Goal: Information Seeking & Learning: Learn about a topic

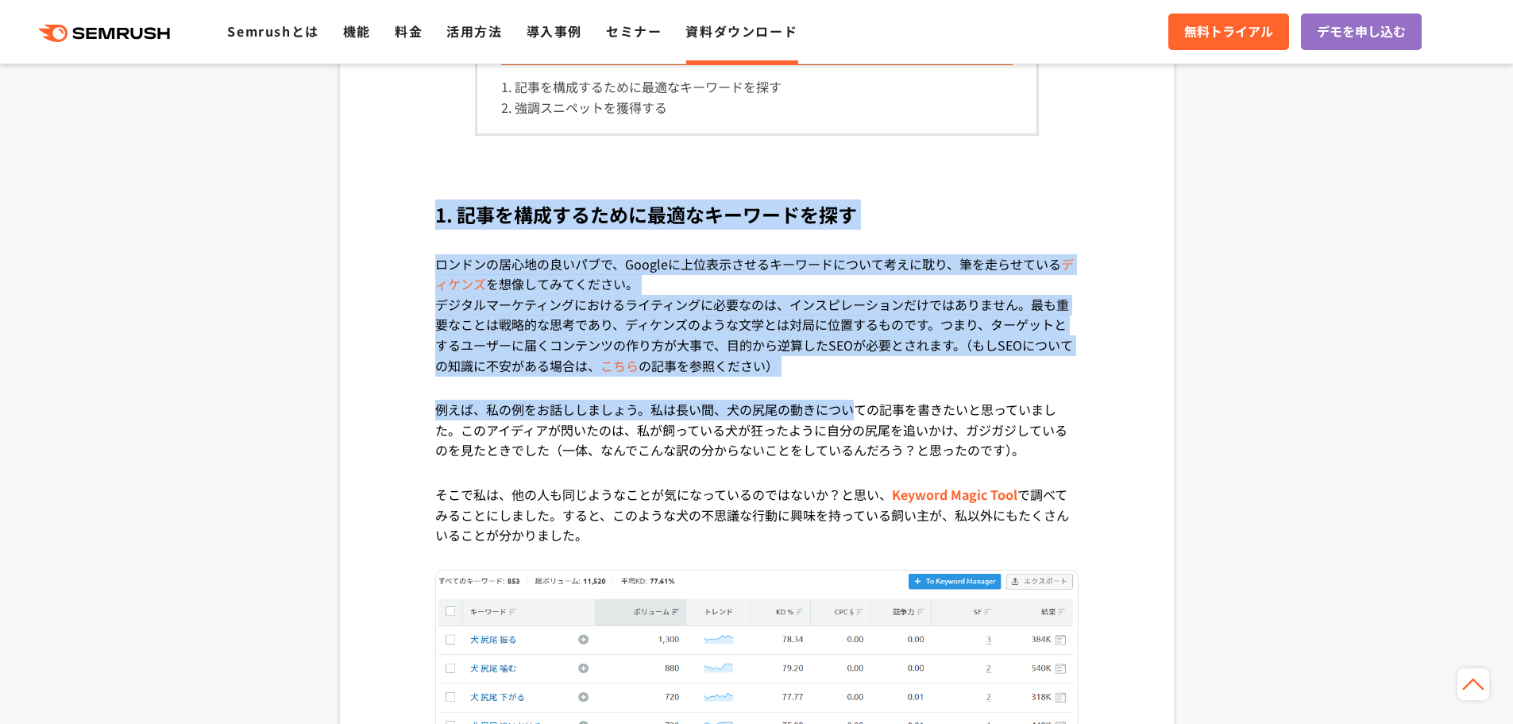
drag, startPoint x: 410, startPoint y: 182, endPoint x: 863, endPoint y: 409, distance: 506.6
click at [906, 284] on p "ロンドンの居心地の良いパブで、Googleに上位表示させるキーワードについて考えに耽り、筆を走らせている ディケンズ を想像してみてください。" at bounding box center [756, 274] width 643 height 41
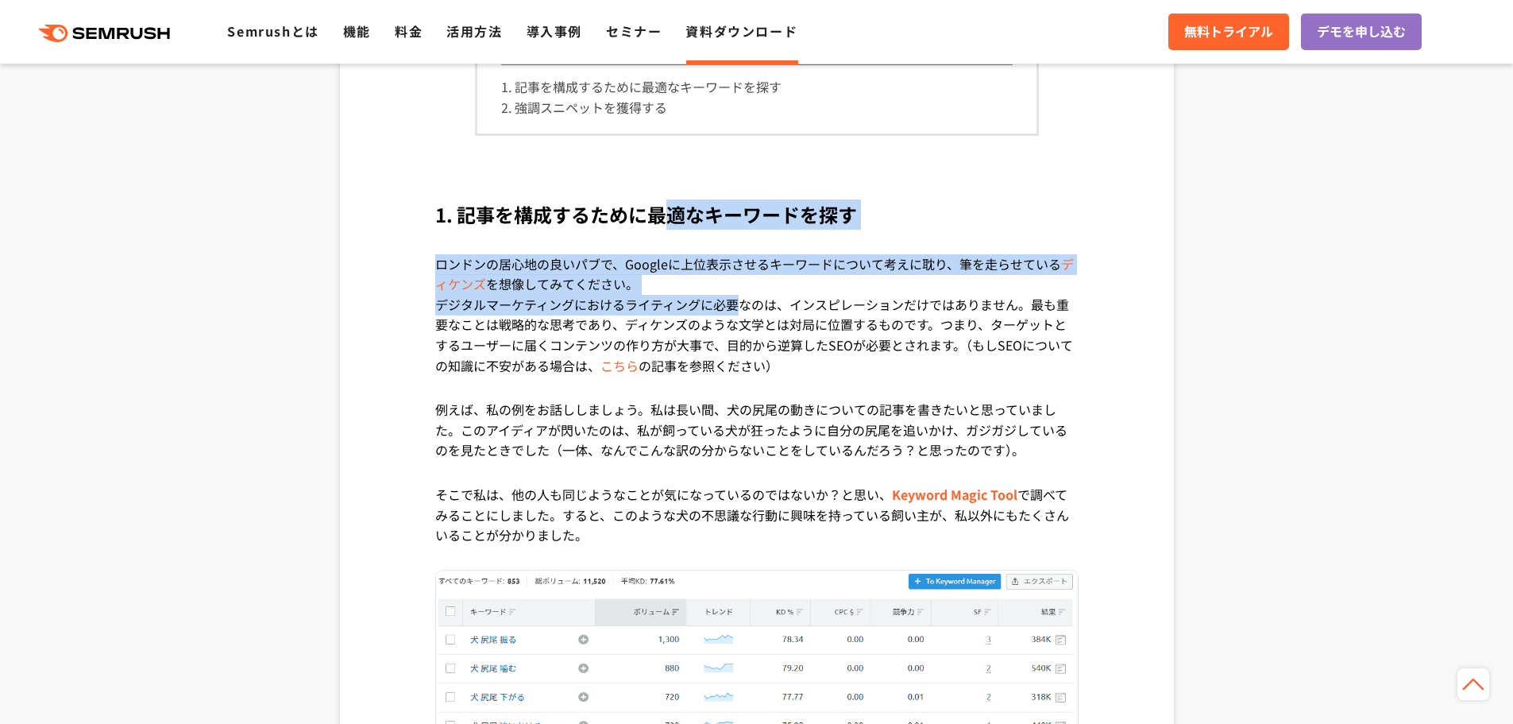
drag, startPoint x: 659, startPoint y: 191, endPoint x: 737, endPoint y: 298, distance: 132.3
click at [737, 298] on p "デジタルマーケティングにおけるライティングに必要なのは、インスピレーションだけではありません。最も重要なことは戦略的な思考であり、[PERSON_NAME]の…" at bounding box center [756, 347] width 643 height 105
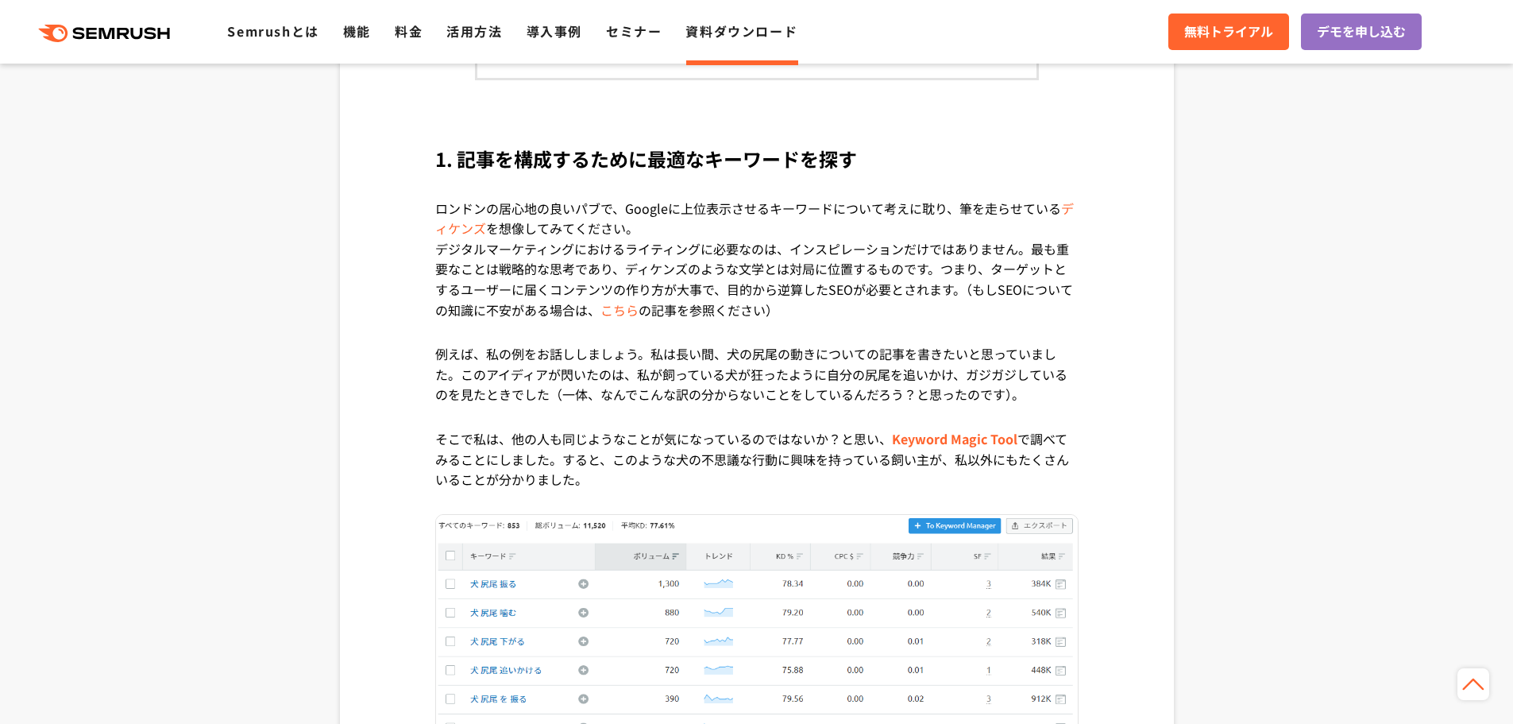
scroll to position [1033, 0]
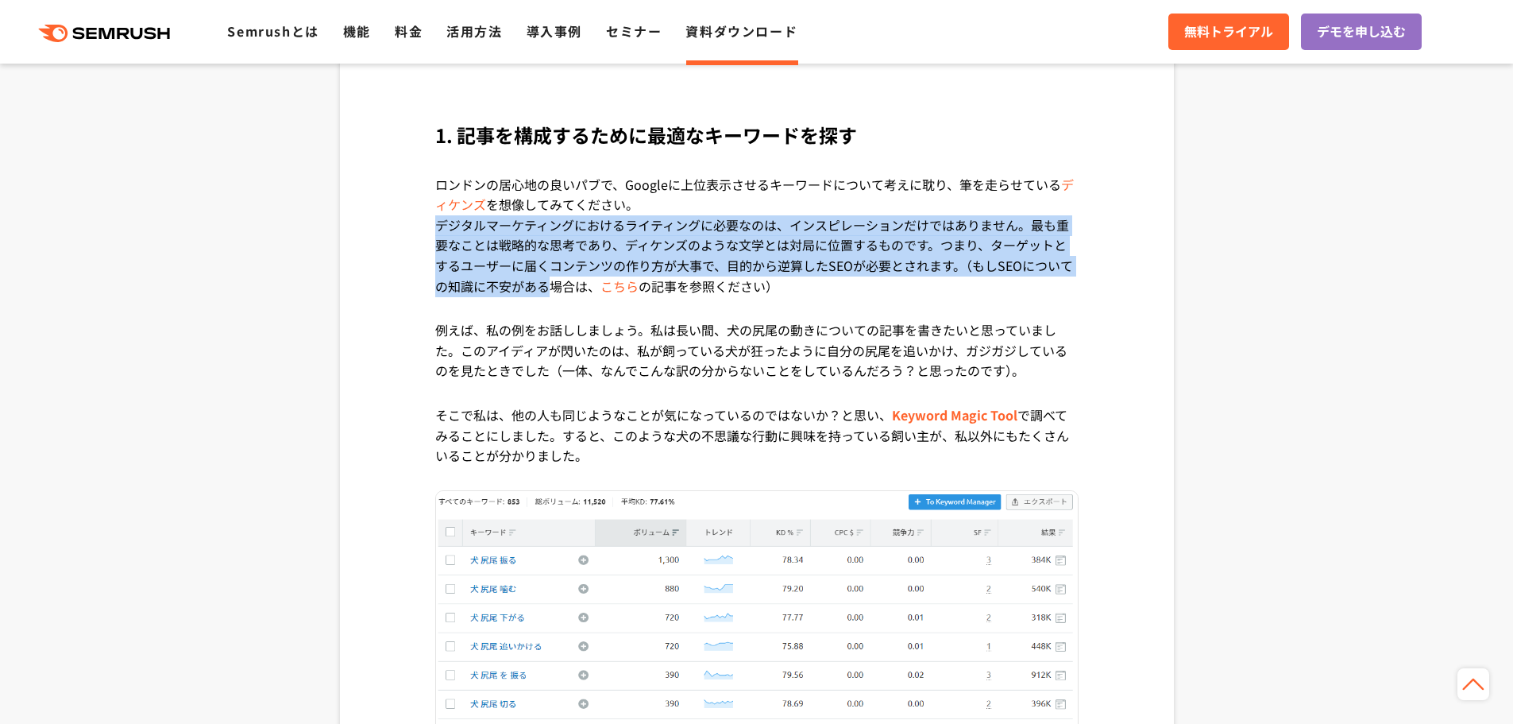
drag, startPoint x: 435, startPoint y: 225, endPoint x: 516, endPoint y: 280, distance: 97.8
click at [542, 279] on p "デジタルマーケティングにおけるライティングに必要なのは、インスピレーションだけではありません。最も重要なことは戦略的な思考であり、[PERSON_NAME]の…" at bounding box center [756, 267] width 643 height 105
drag, startPoint x: 423, startPoint y: 225, endPoint x: 813, endPoint y: 305, distance: 397.4
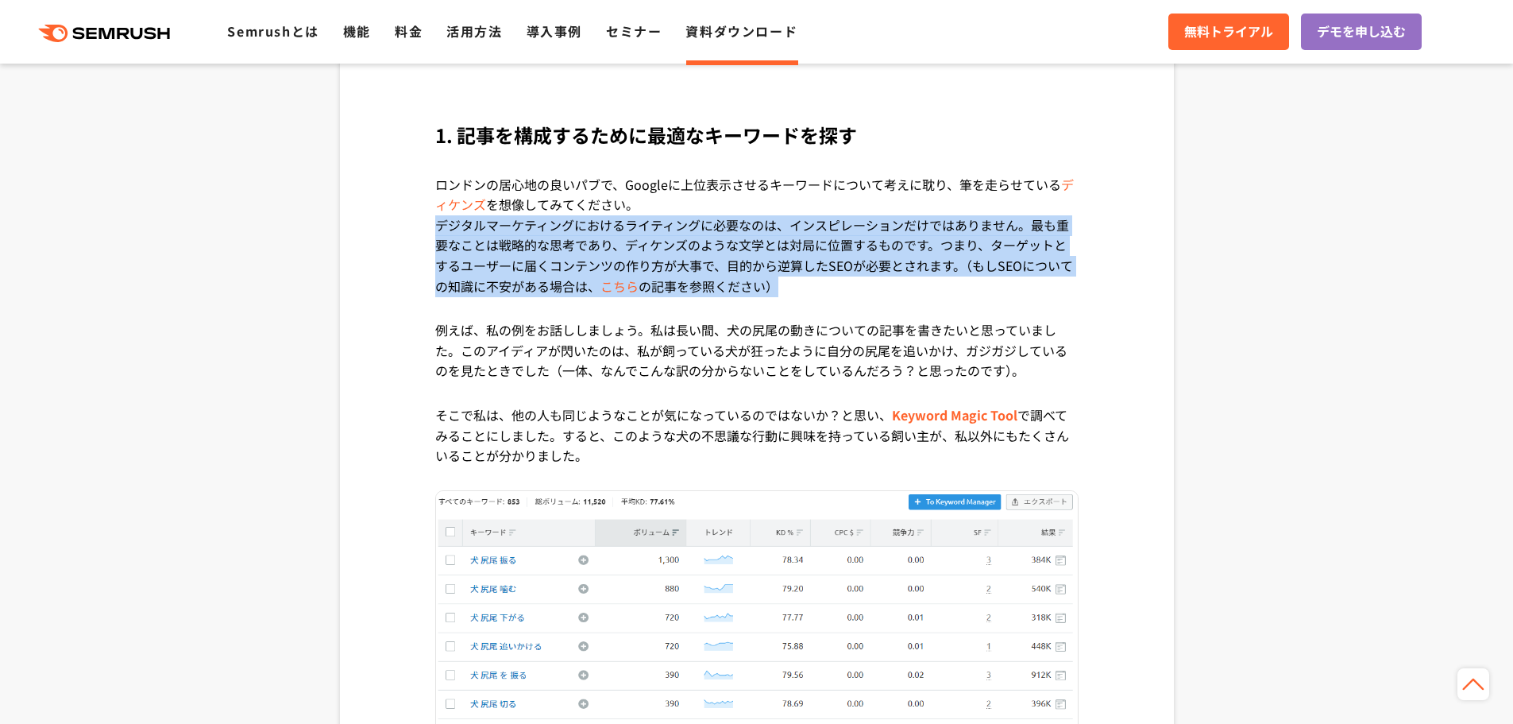
click at [813, 305] on p "デジタルマーケティングにおけるライティングに必要なのは、インスピレーションだけではありません。最も重要なことは戦略的な思考であり、[PERSON_NAME]の…" at bounding box center [756, 267] width 643 height 105
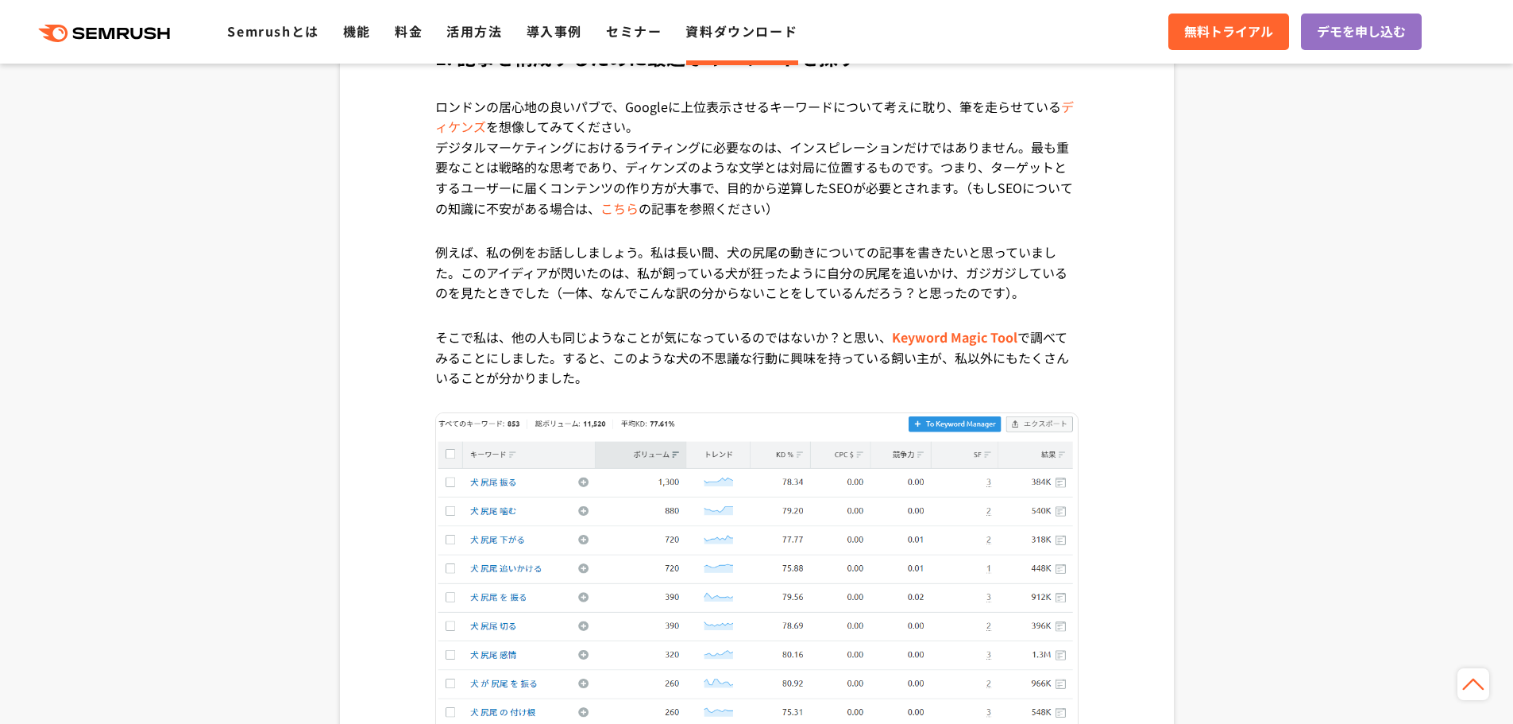
scroll to position [1118, 0]
